Goal: Information Seeking & Learning: Learn about a topic

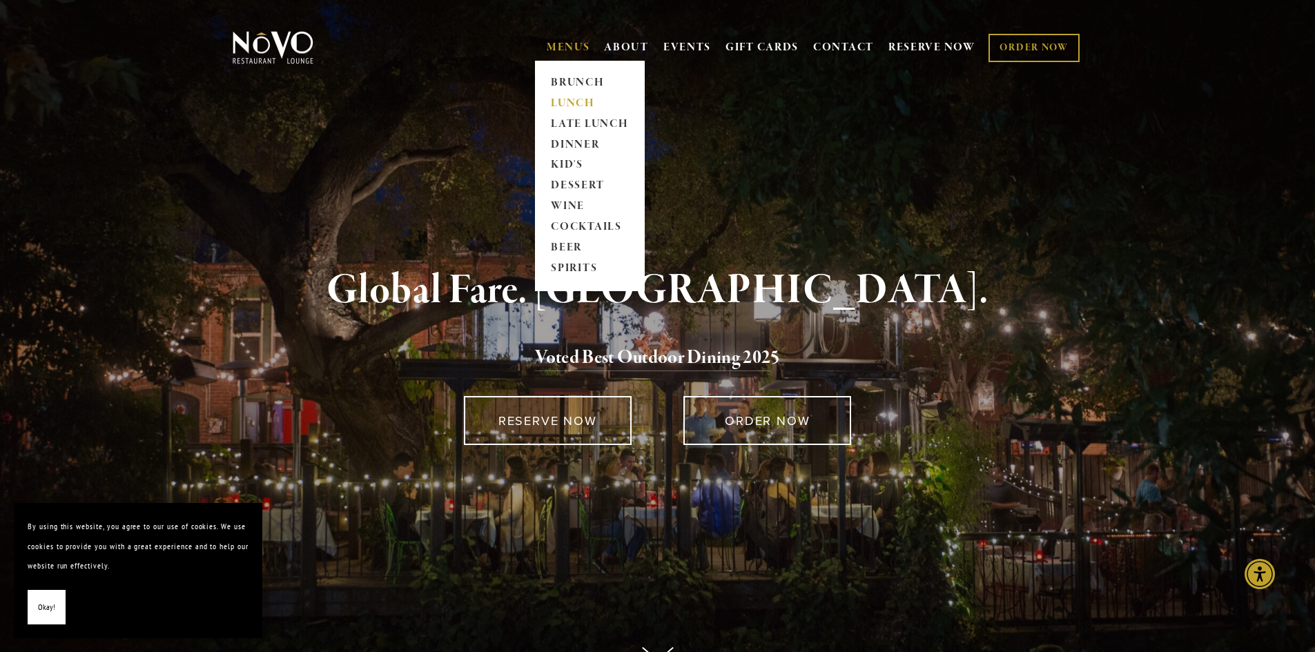
click at [572, 104] on link "LUNCH" at bounding box center [590, 103] width 86 height 21
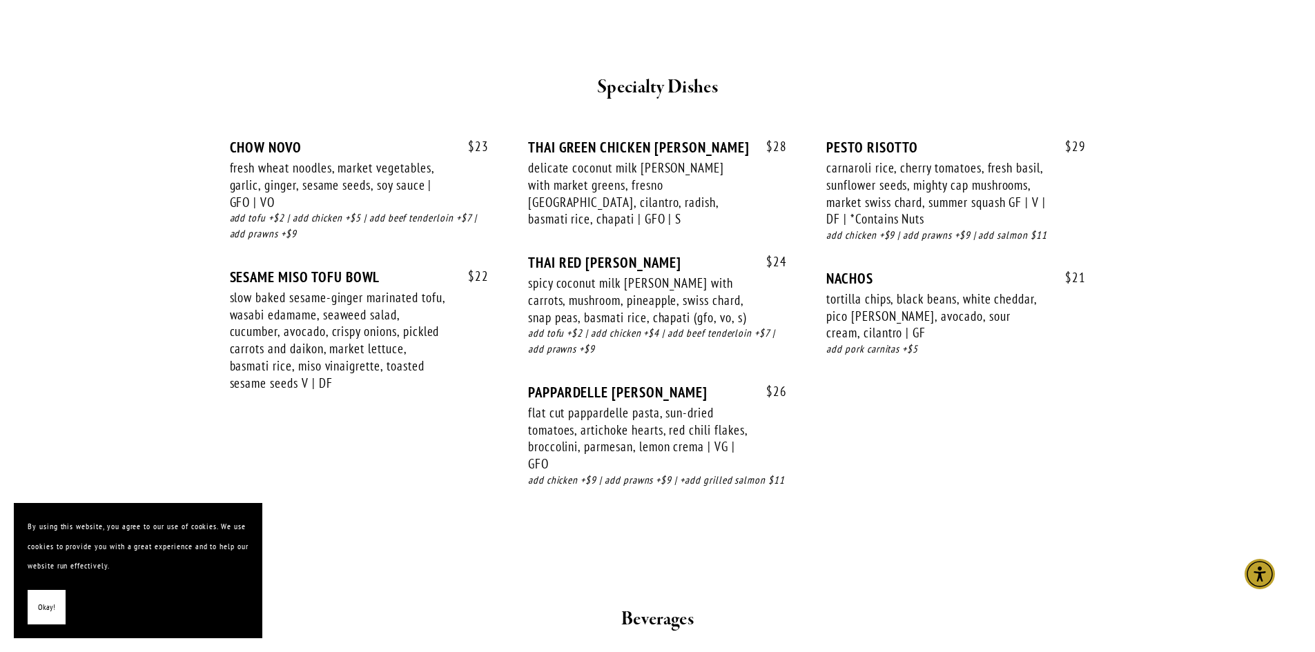
scroll to position [2417, 0]
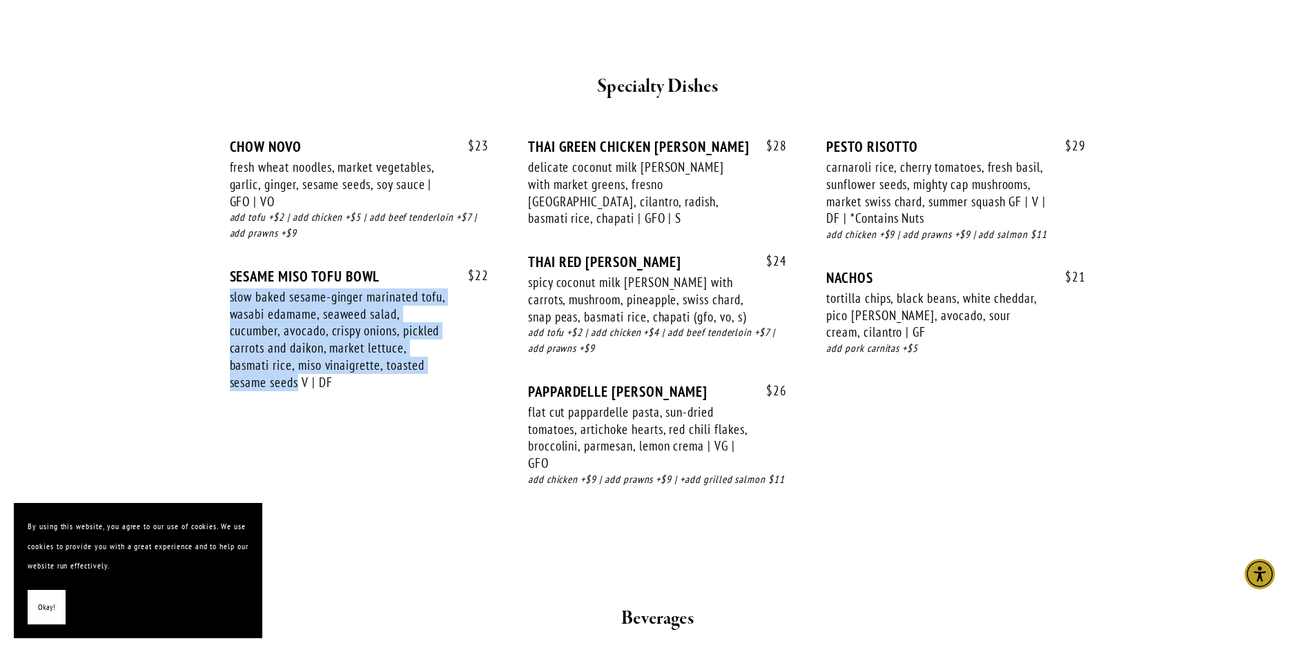
drag, startPoint x: 300, startPoint y: 365, endPoint x: 220, endPoint y: 284, distance: 113.8
click at [220, 284] on div "$ 23 CHOW NOVO fresh wheat noodles, market vegetables, garlic, ginger, sesame s…" at bounding box center [658, 319] width 880 height 412
copy div "slow baked sesame-ginger marinated tofu, wasabi edamame, seaweed salad, cucumbe…"
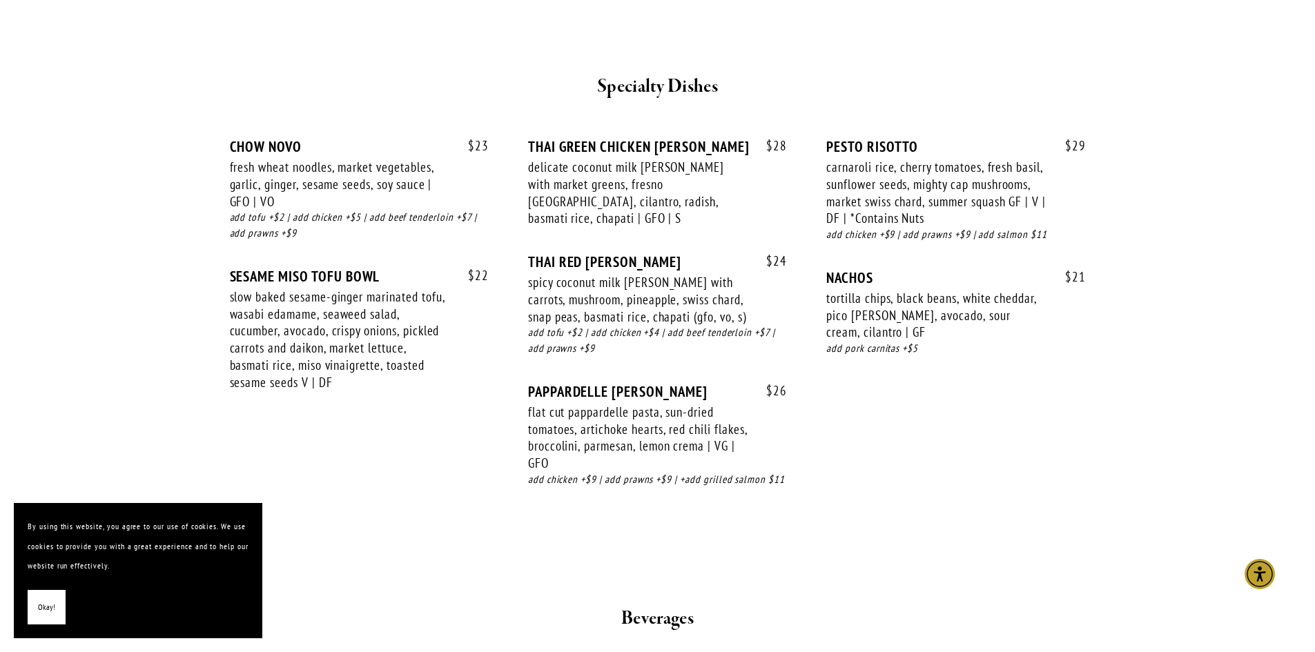
click at [455, 460] on div "$ 23 CHOW NOVO fresh wheat noodles, market vegetables, garlic, ginger, sesame s…" at bounding box center [658, 326] width 856 height 376
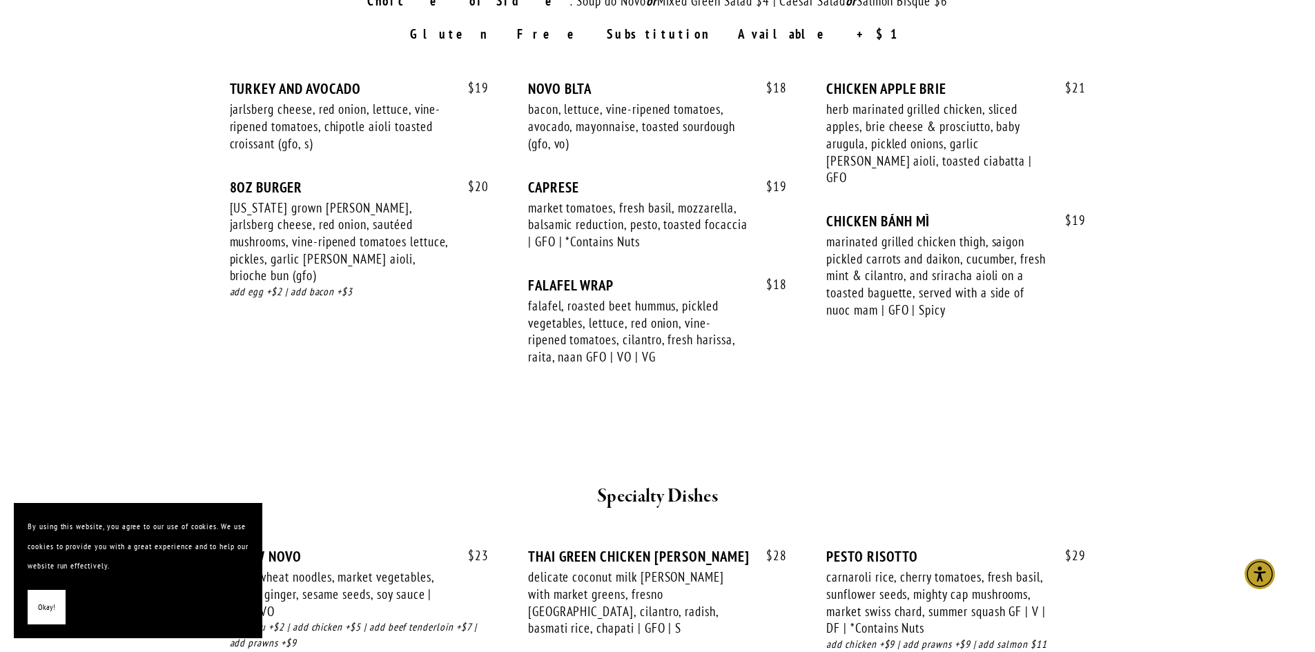
scroll to position [2002, 0]
